Goal: Task Accomplishment & Management: Manage account settings

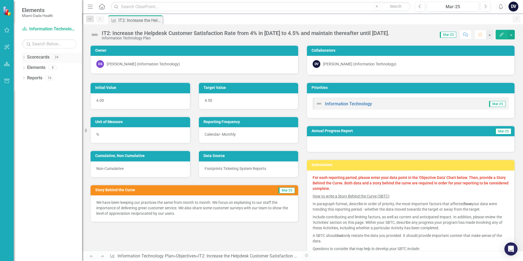
click at [24, 58] on icon "Dropdown" at bounding box center [24, 57] width 4 height 3
drag, startPoint x: 26, startPoint y: 68, endPoint x: 44, endPoint y: 85, distance: 24.6
click at [26, 68] on icon "Dropdown" at bounding box center [27, 67] width 4 height 3
click at [55, 88] on link "Programmatic Plans" at bounding box center [59, 88] width 46 height 6
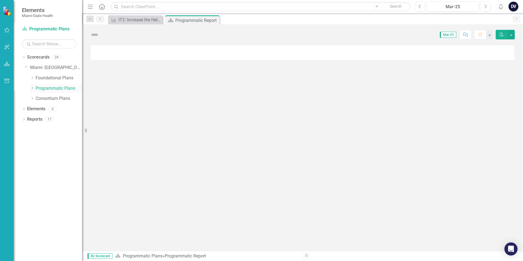
click at [33, 87] on icon "Dropdown" at bounding box center [32, 87] width 4 height 3
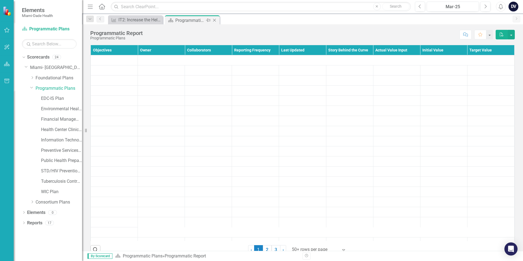
click at [215, 21] on icon "Close" at bounding box center [214, 20] width 5 height 4
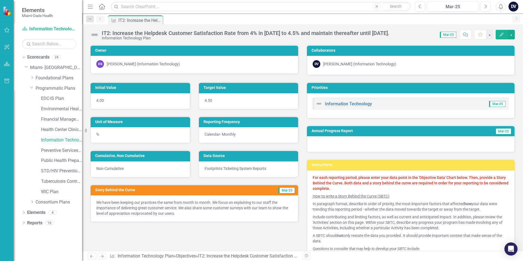
click at [43, 140] on link "Information Technology Plan" at bounding box center [61, 140] width 41 height 6
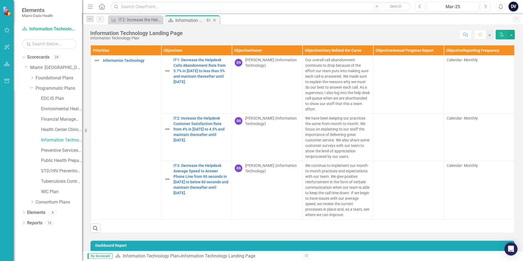
click at [209, 19] on icon at bounding box center [208, 20] width 4 height 3
click at [158, 21] on icon "Pin" at bounding box center [159, 20] width 4 height 5
click at [158, 21] on icon "Close" at bounding box center [157, 20] width 5 height 4
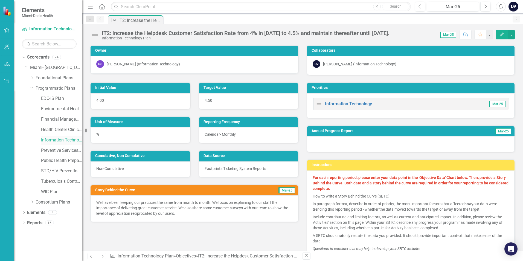
click at [46, 139] on link "Information Technology Plan" at bounding box center [61, 140] width 41 height 6
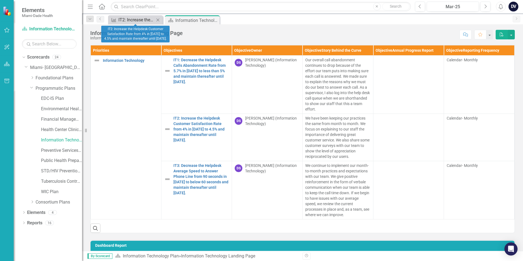
click at [146, 21] on div "IT2: Increase the Helpdesk Customer Satisfaction Rate from 4% in [DATE] to 4.5%…" at bounding box center [136, 19] width 36 height 7
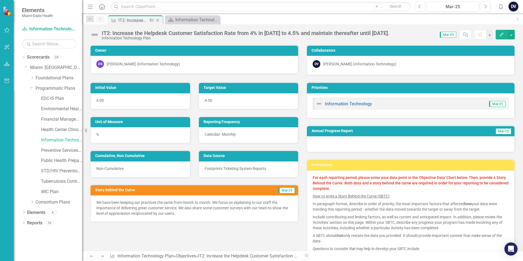
click at [150, 19] on icon "Pin" at bounding box center [151, 20] width 4 height 5
click at [158, 19] on icon "Pin" at bounding box center [159, 20] width 4 height 5
click at [157, 19] on icon at bounding box center [157, 20] width 3 height 3
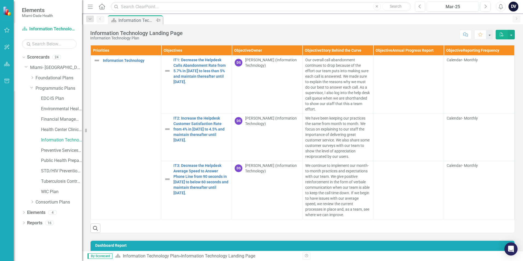
click at [159, 20] on icon "Pin" at bounding box center [158, 20] width 4 height 5
click at [485, 8] on icon "Next" at bounding box center [485, 6] width 3 height 5
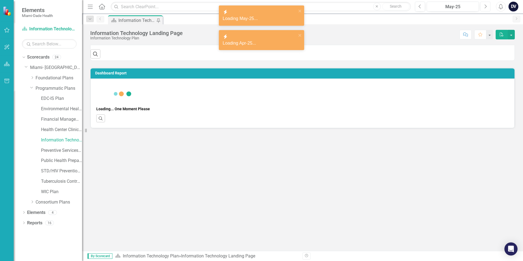
click at [485, 8] on icon "Next" at bounding box center [485, 6] width 3 height 5
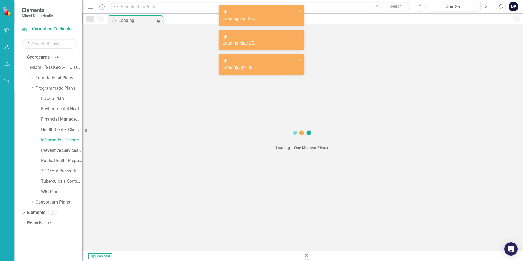
click at [485, 8] on icon "Next" at bounding box center [485, 6] width 3 height 5
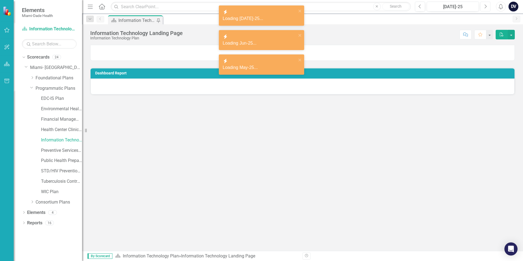
click at [485, 8] on icon "Next" at bounding box center [485, 6] width 3 height 5
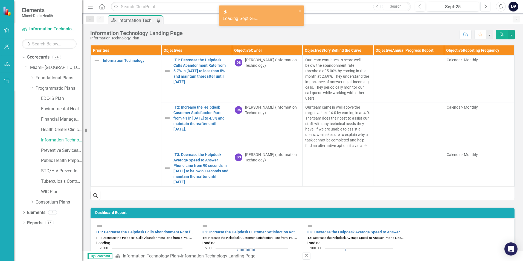
click at [485, 8] on icon "Next" at bounding box center [485, 6] width 3 height 5
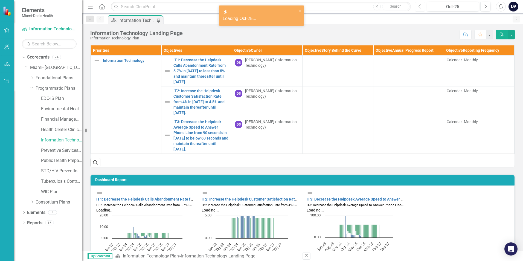
click at [423, 7] on button "Previous" at bounding box center [420, 7] width 10 height 10
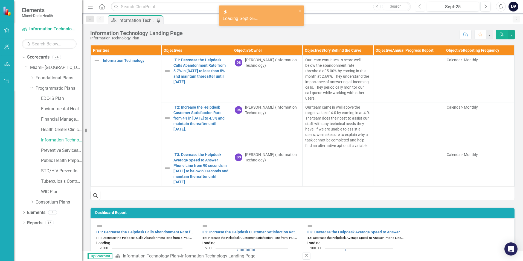
click at [422, 4] on button "Previous" at bounding box center [420, 7] width 10 height 10
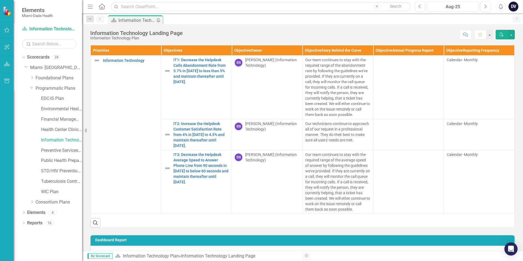
drag, startPoint x: 331, startPoint y: 209, endPoint x: 316, endPoint y: 154, distance: 57.2
click at [316, 154] on p "Our team continues to stay with the required range of the average speed of answ…" at bounding box center [337, 182] width 65 height 60
click at [482, 5] on button "Next" at bounding box center [485, 7] width 10 height 10
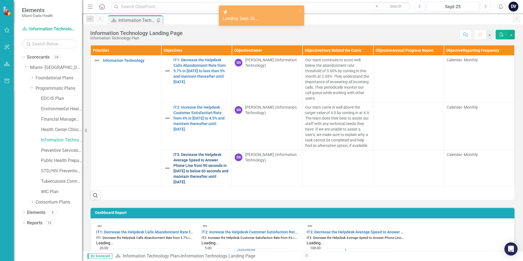
click at [203, 165] on link "IT3: Decrease the Helpdesk Average Speed to Answer Phone Line from 90 seconds i…" at bounding box center [201, 168] width 56 height 33
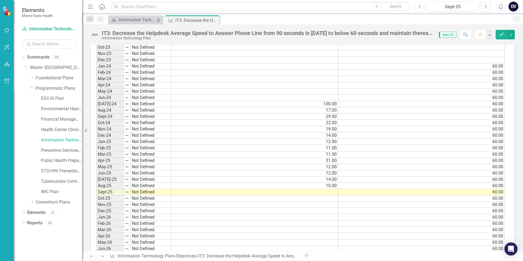
scroll to position [465, 0]
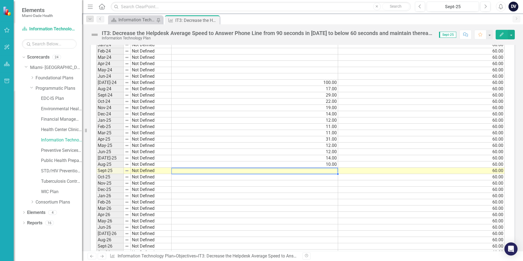
click at [330, 170] on td at bounding box center [254, 171] width 167 height 6
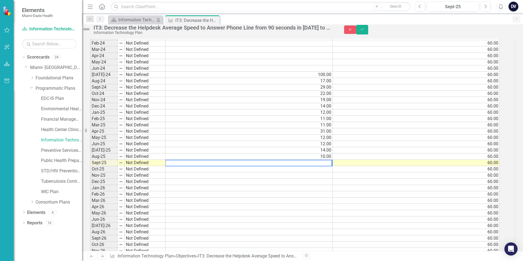
scroll to position [467, 0]
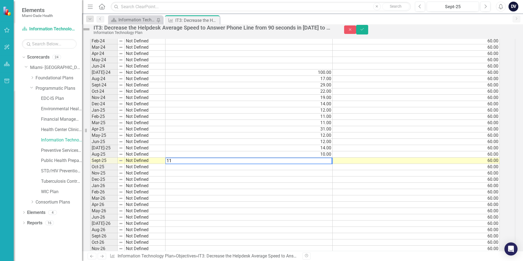
type textarea "11"
click at [90, 143] on div "Period Status Actual Value Input Target Value Input Jan-23 Not Defined Feb-23 N…" at bounding box center [90, 142] width 0 height 384
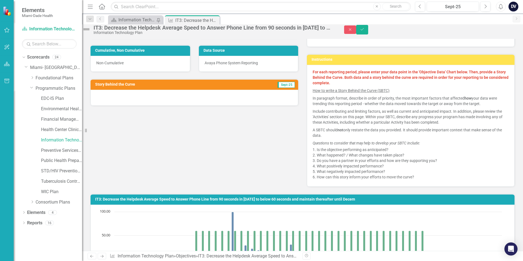
scroll to position [30, 0]
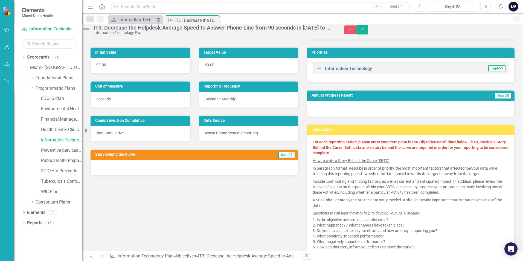
click at [221, 168] on div at bounding box center [195, 168] width 208 height 16
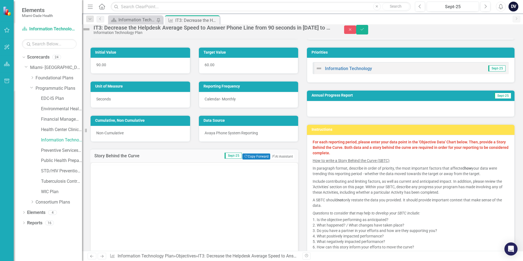
scroll to position [0, 0]
drag, startPoint x: 222, startPoint y: 188, endPoint x: 222, endPoint y: 184, distance: 3.8
click at [222, 188] on body "Rich Text Area. Press ALT-0 for help." at bounding box center [194, 216] width 207 height 82
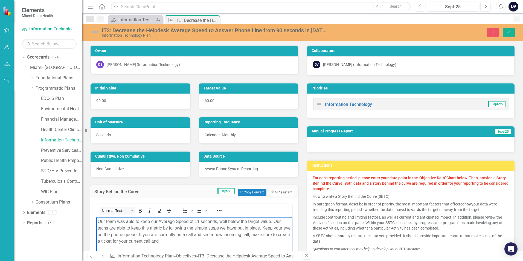
scroll to position [30, 0]
